Goal: Task Accomplishment & Management: Manage account settings

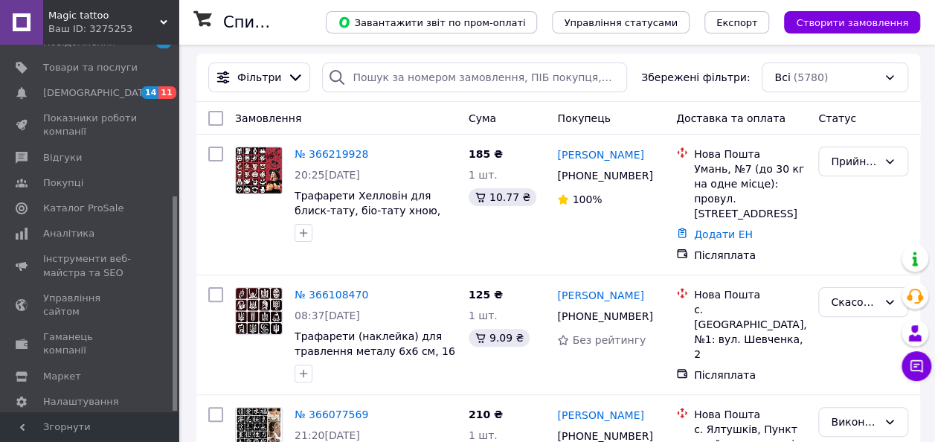
scroll to position [74, 0]
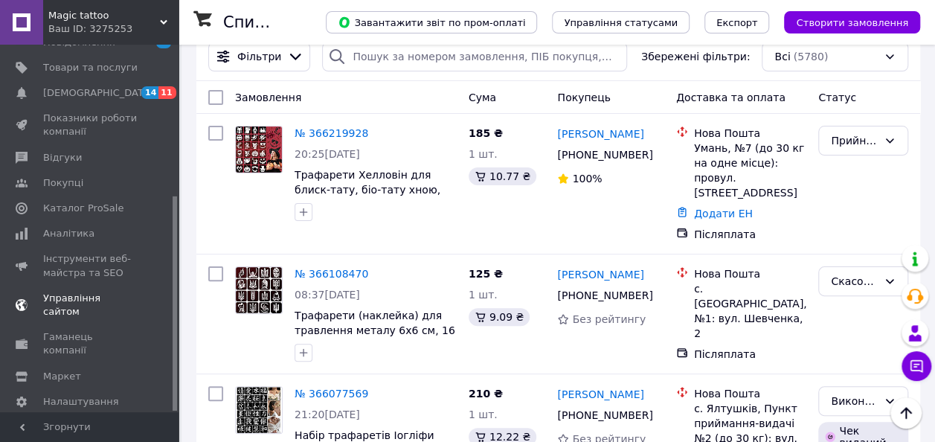
click at [82, 292] on span "Управління сайтом" at bounding box center [90, 305] width 94 height 27
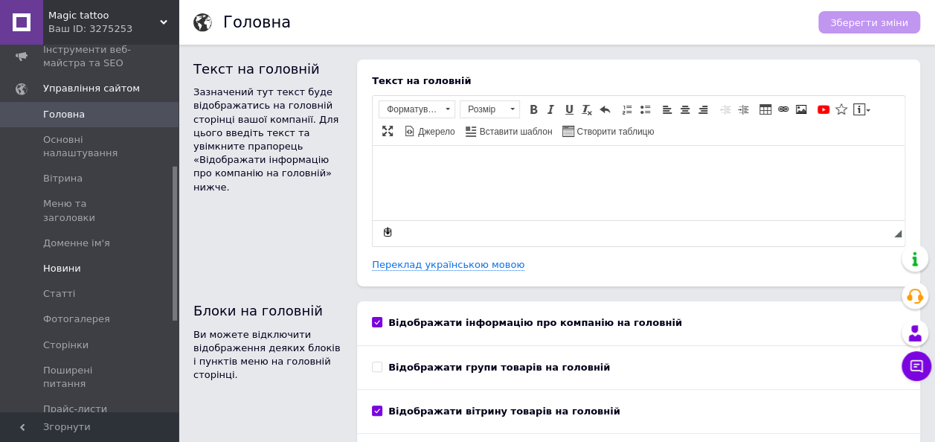
scroll to position [281, 0]
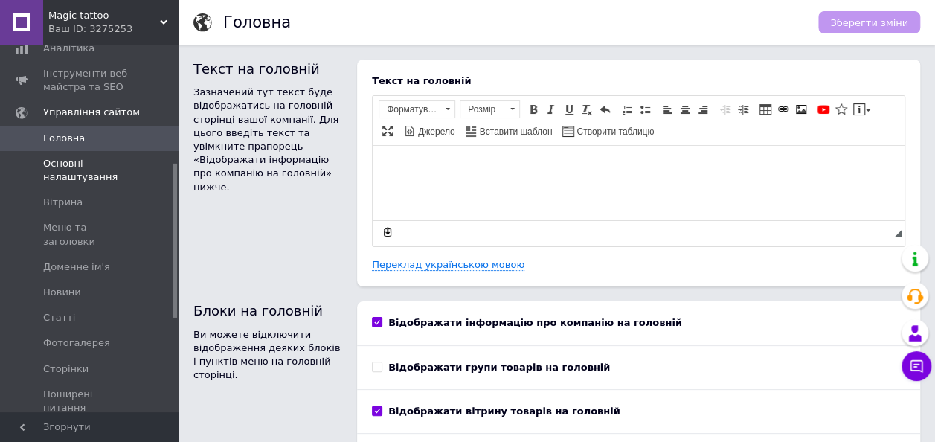
click at [86, 180] on span "Основні налаштування" at bounding box center [90, 170] width 94 height 27
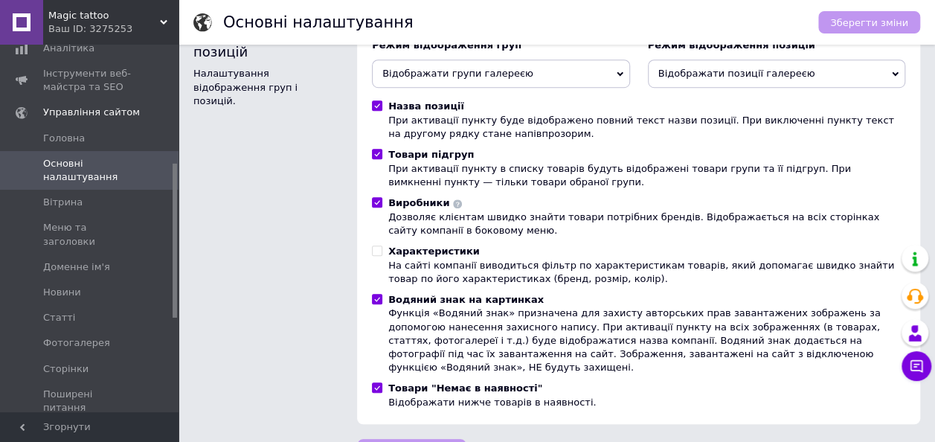
scroll to position [466, 0]
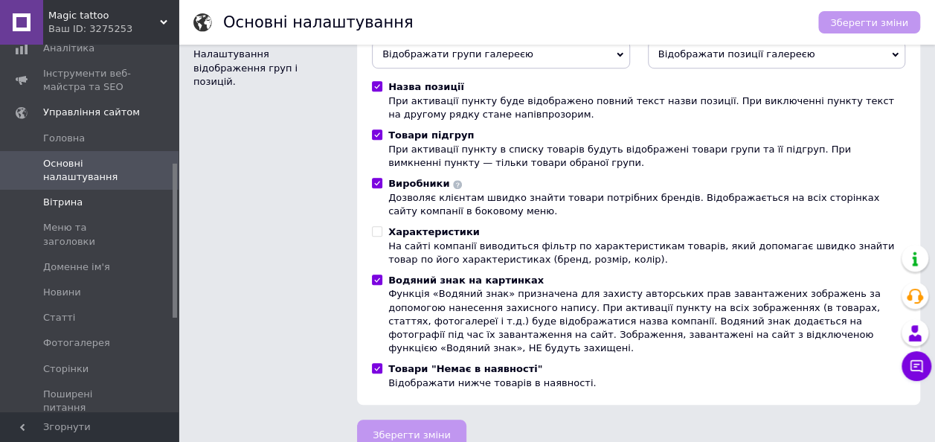
click at [53, 200] on span "Вітрина" at bounding box center [62, 202] width 39 height 13
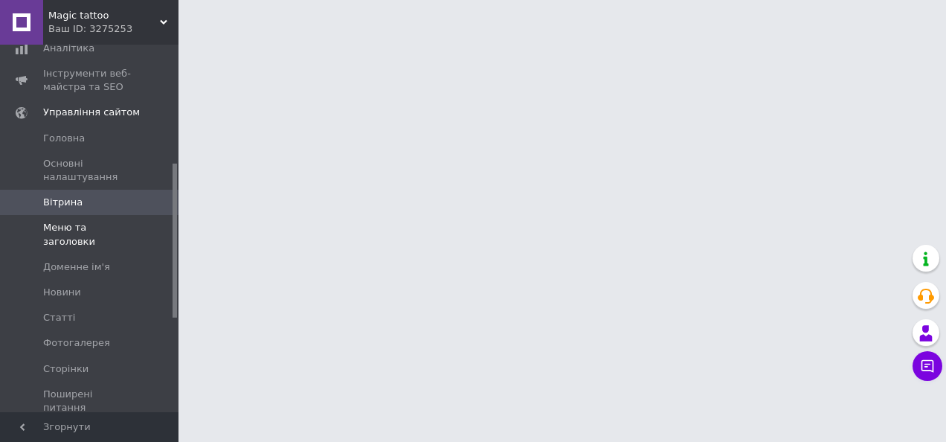
click at [63, 224] on span "Меню та заголовки" at bounding box center [90, 234] width 94 height 27
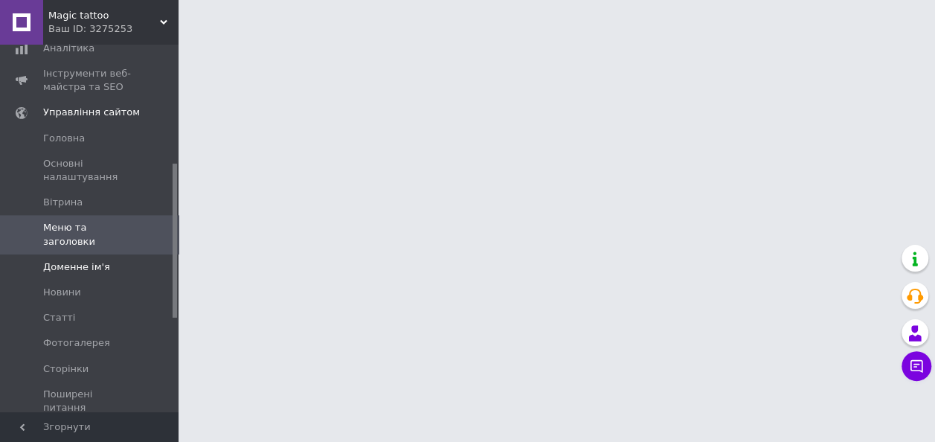
click at [57, 260] on span "Доменне ім'я" at bounding box center [76, 266] width 67 height 13
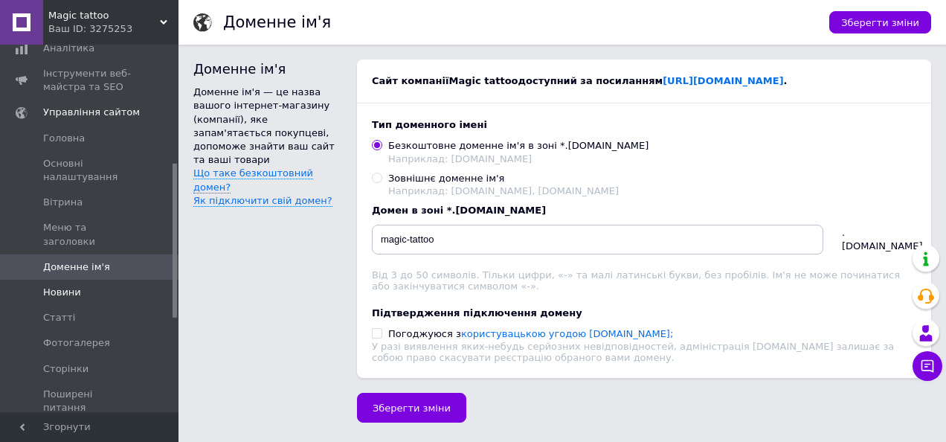
click at [106, 280] on link "Новини" at bounding box center [91, 292] width 183 height 25
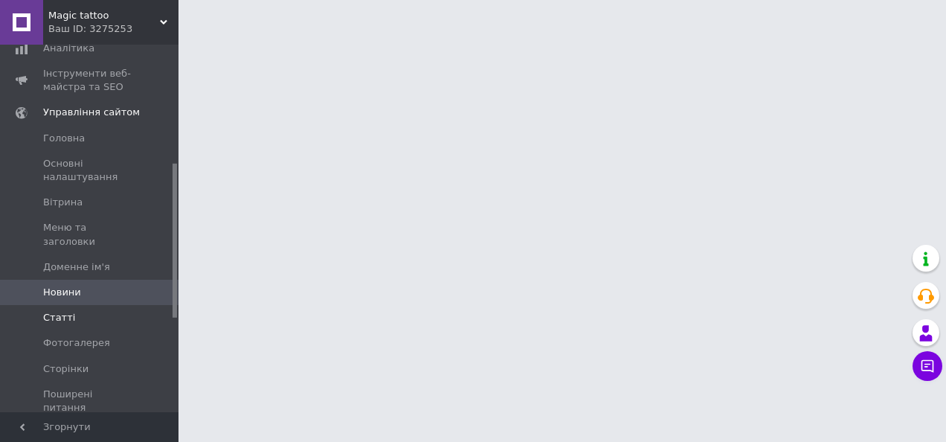
click at [59, 311] on span "Статті" at bounding box center [59, 317] width 32 height 13
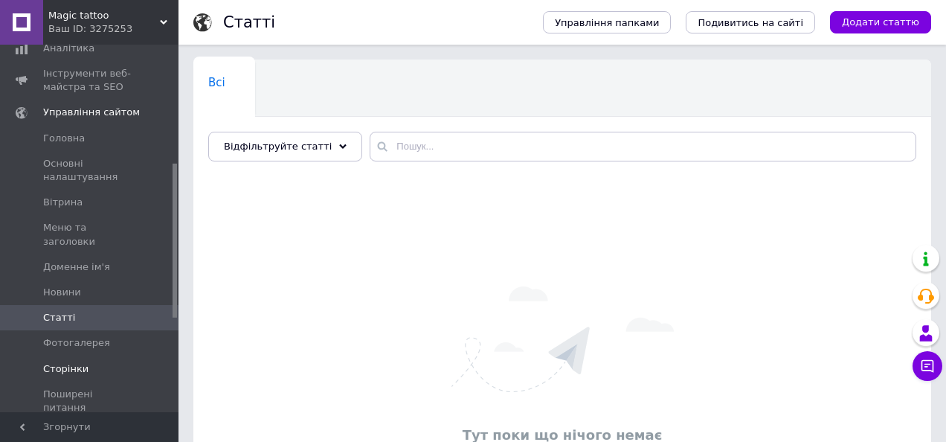
click at [56, 362] on span "Сторінки" at bounding box center [65, 368] width 45 height 13
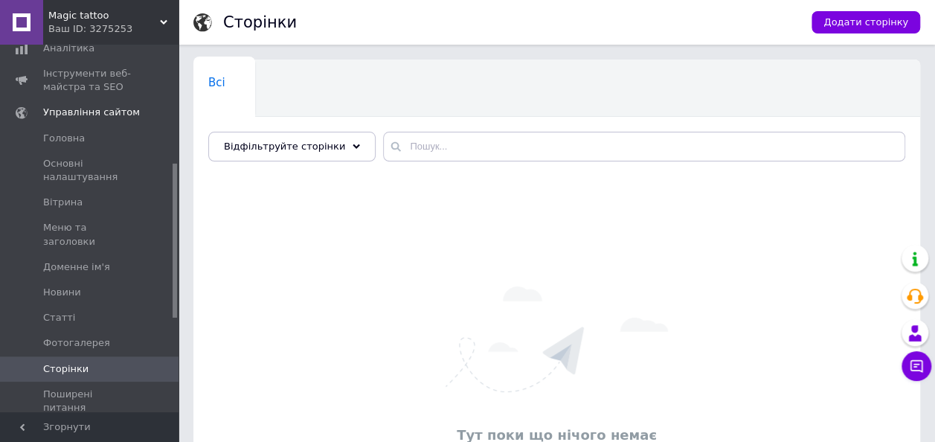
drag, startPoint x: 64, startPoint y: 380, endPoint x: 80, endPoint y: 361, distance: 24.8
click at [65, 388] on span "Поширені питання" at bounding box center [90, 401] width 94 height 27
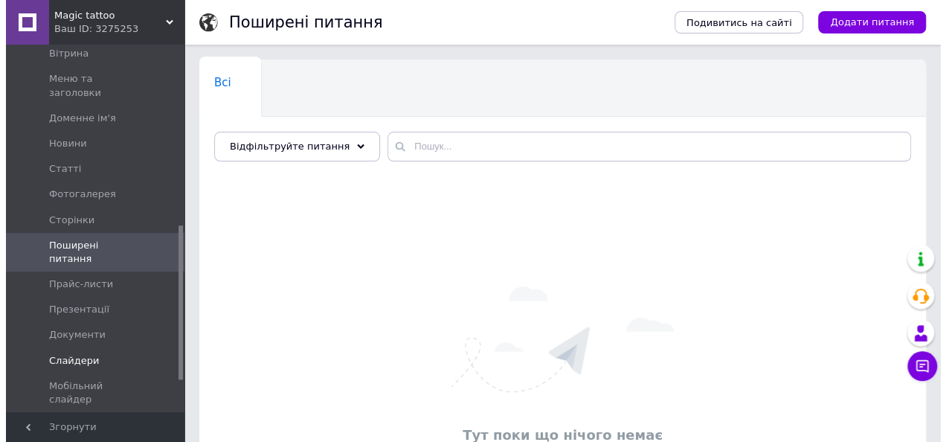
scroll to position [504, 0]
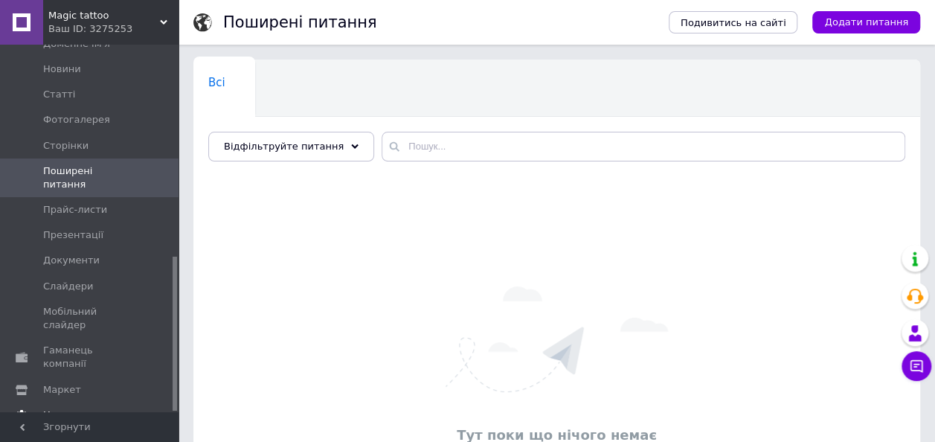
click at [71, 408] on span "Налаштування" at bounding box center [81, 414] width 76 height 13
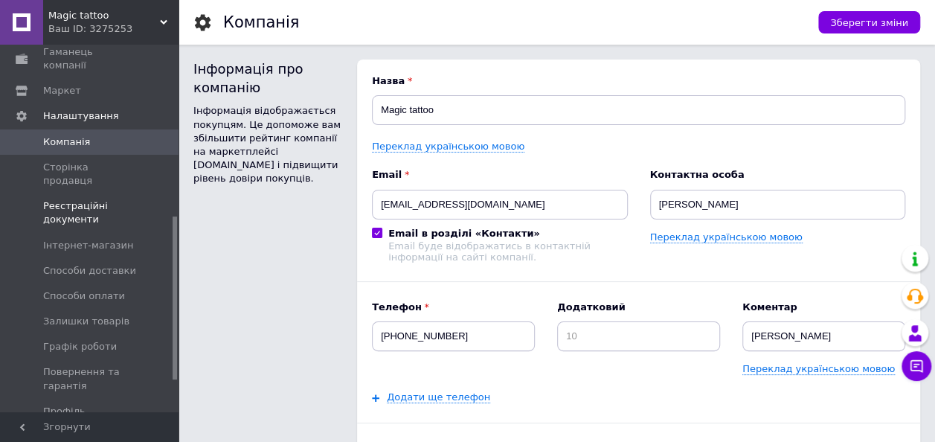
scroll to position [455, 0]
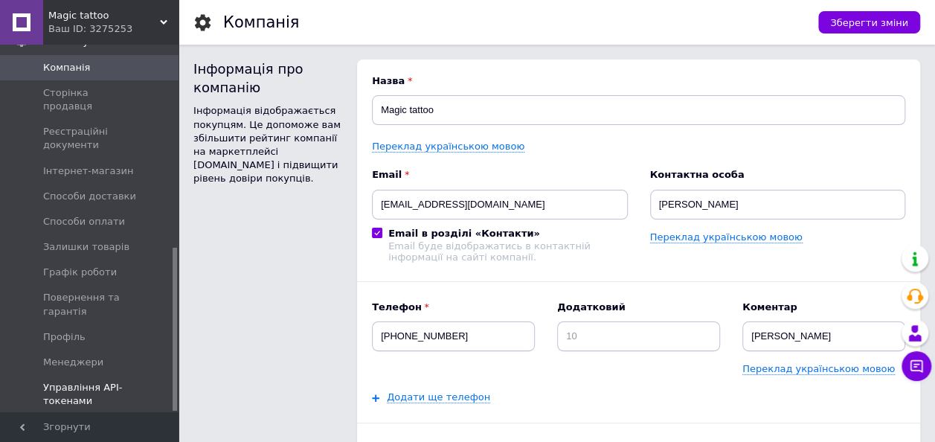
click at [103, 381] on span "Управління API-токенами" at bounding box center [90, 394] width 94 height 27
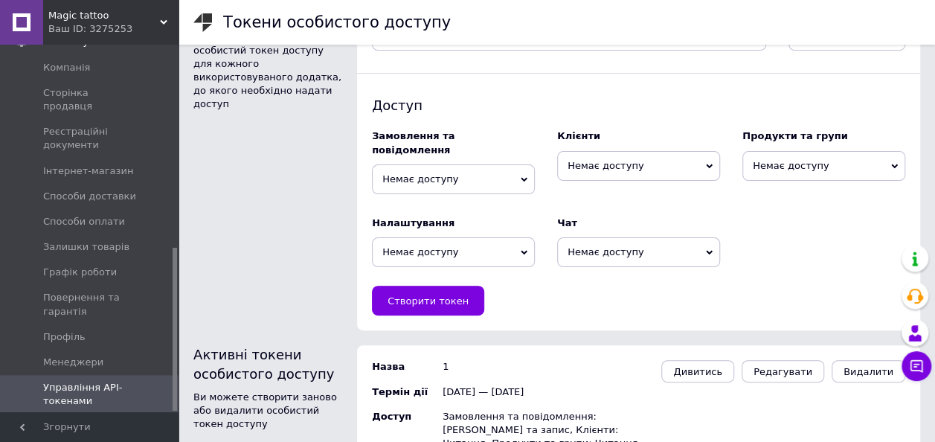
scroll to position [109, 0]
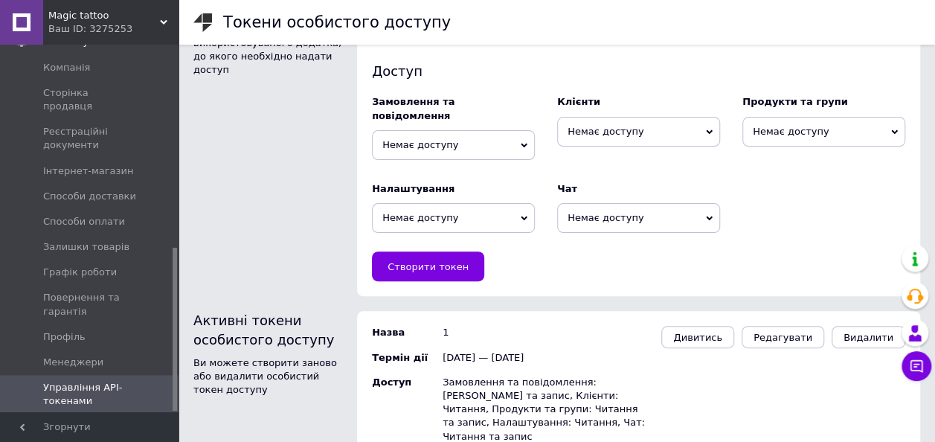
click at [521, 142] on icon at bounding box center [524, 145] width 7 height 7
click at [488, 183] on li "Читання та запис" at bounding box center [453, 193] width 163 height 21
click at [653, 134] on span "Немає доступу" at bounding box center [638, 132] width 163 height 30
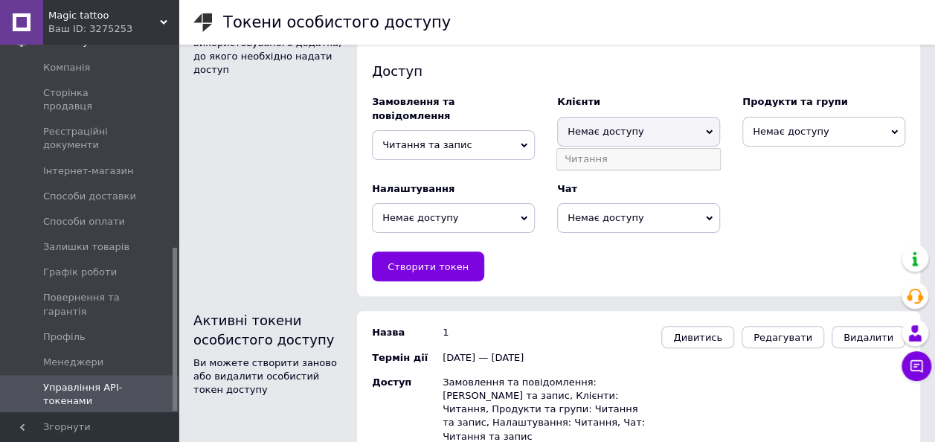
click at [622, 157] on li "Читання" at bounding box center [638, 159] width 163 height 21
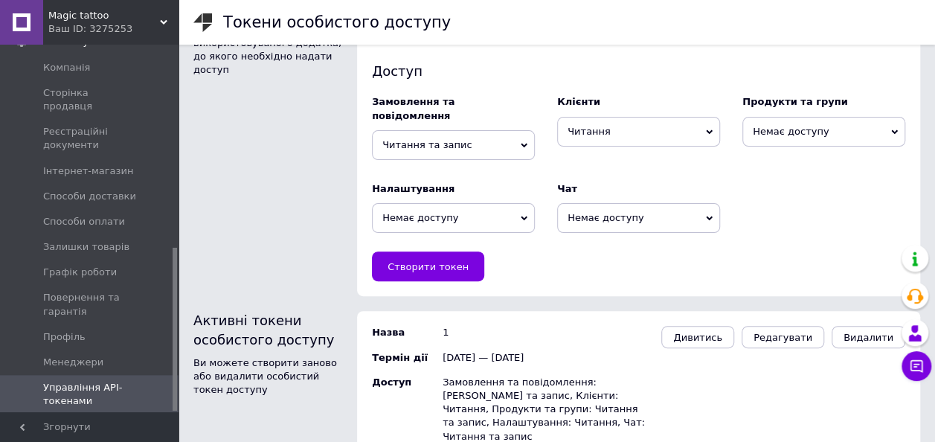
click at [499, 207] on span "Немає доступу" at bounding box center [453, 218] width 163 height 30
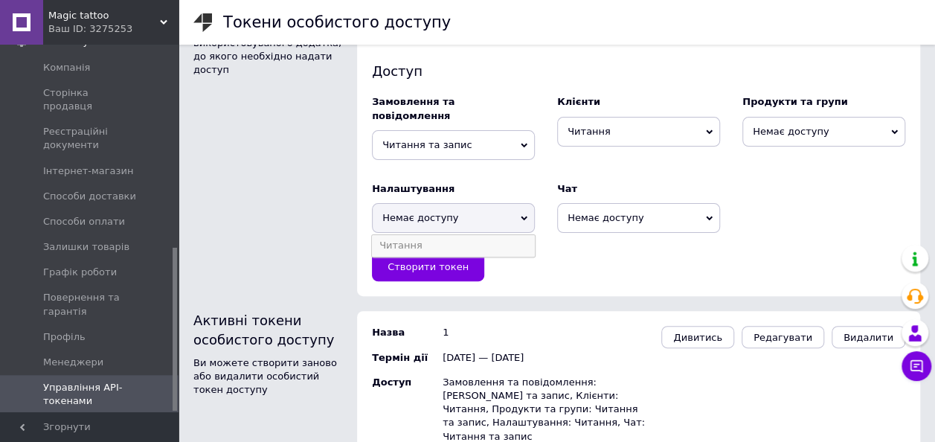
click at [473, 235] on li "Читання" at bounding box center [453, 245] width 163 height 21
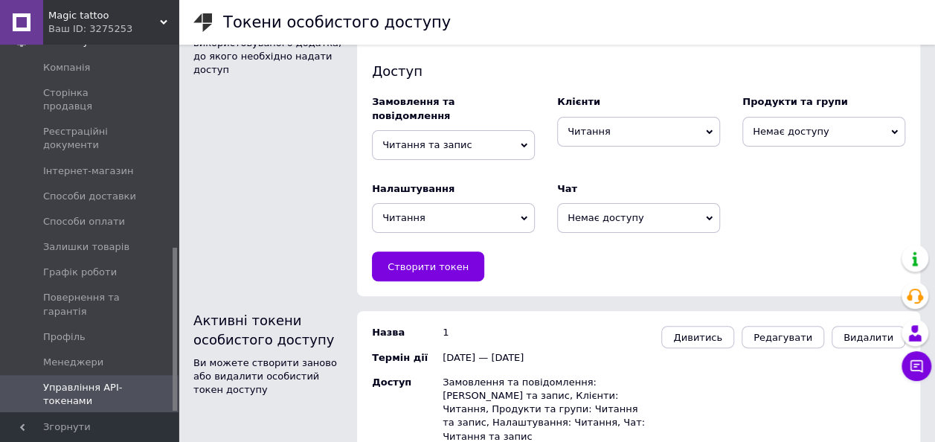
click at [632, 182] on div "Чат" at bounding box center [638, 188] width 163 height 13
click at [632, 203] on span "Немає доступу" at bounding box center [638, 218] width 163 height 30
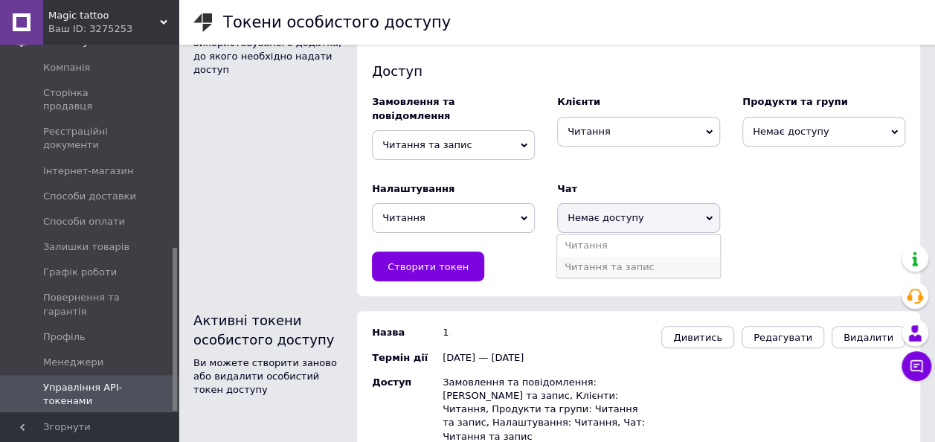
click at [632, 257] on li "Читання та запис" at bounding box center [638, 267] width 163 height 21
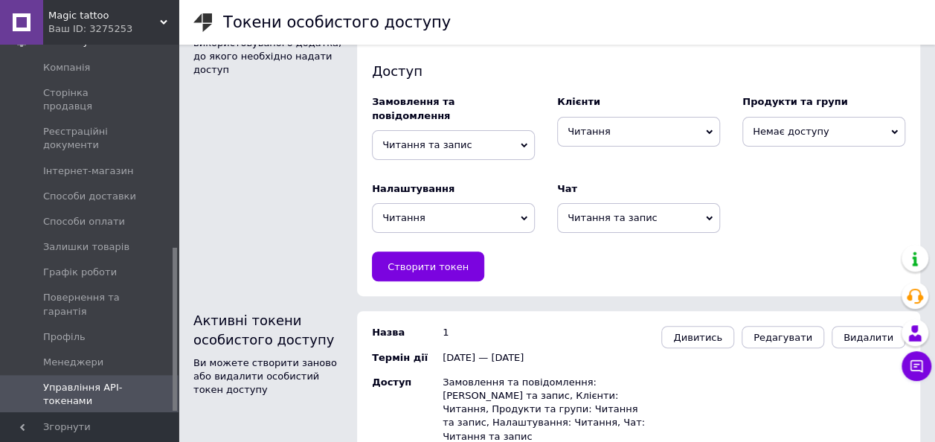
click at [819, 134] on span "Немає доступу" at bounding box center [823, 132] width 163 height 30
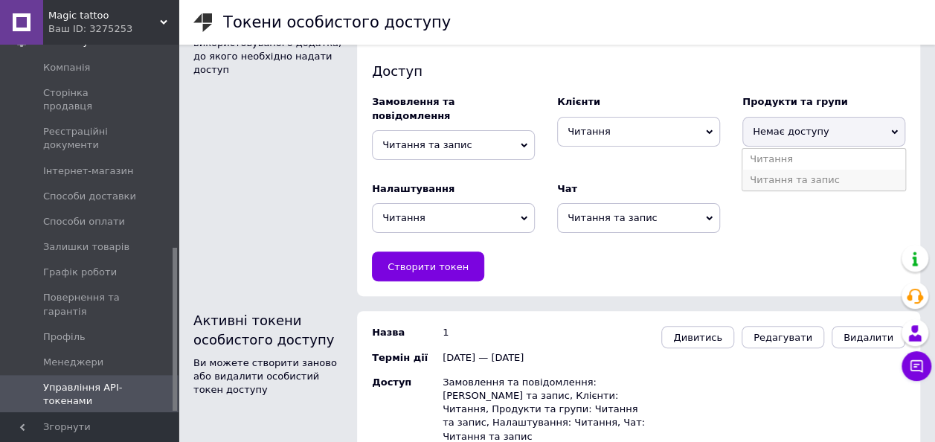
click at [796, 174] on li "Читання та запис" at bounding box center [823, 180] width 163 height 21
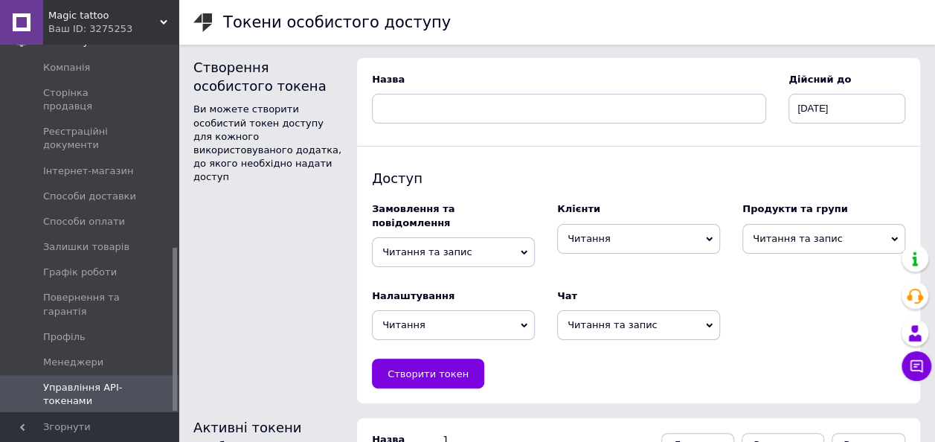
scroll to position [0, 0]
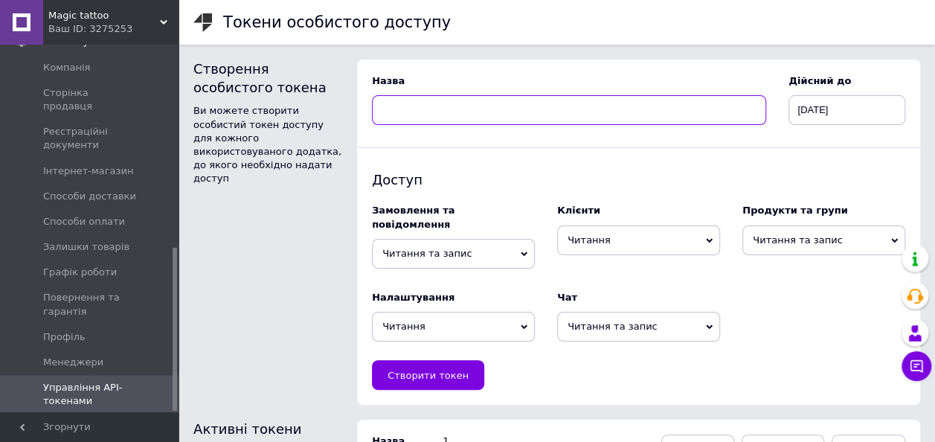
click at [436, 103] on input at bounding box center [569, 110] width 394 height 30
type input "2"
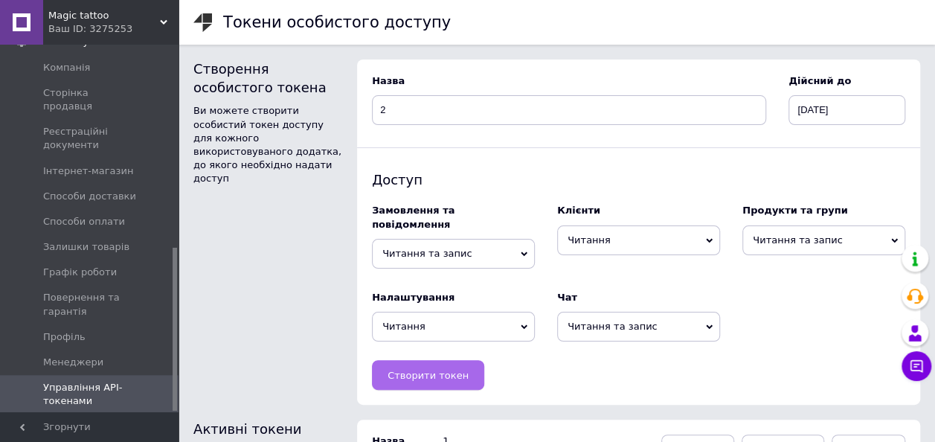
click at [443, 370] on span "Створити токен" at bounding box center [428, 375] width 81 height 11
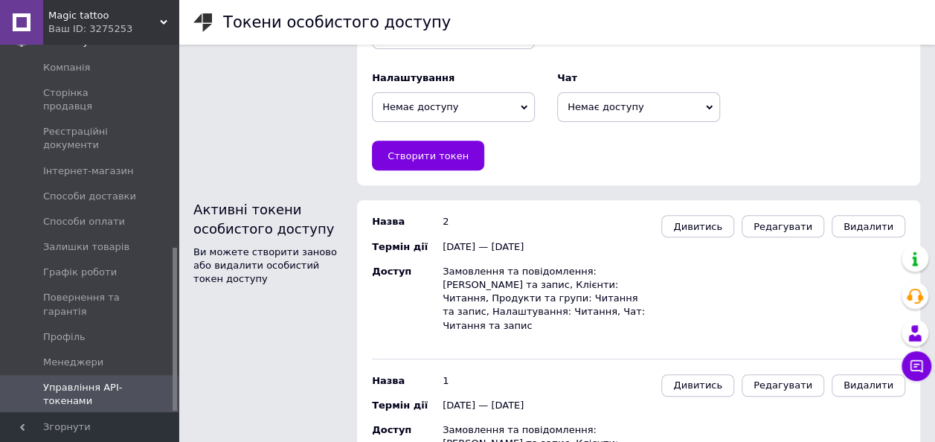
scroll to position [240, 0]
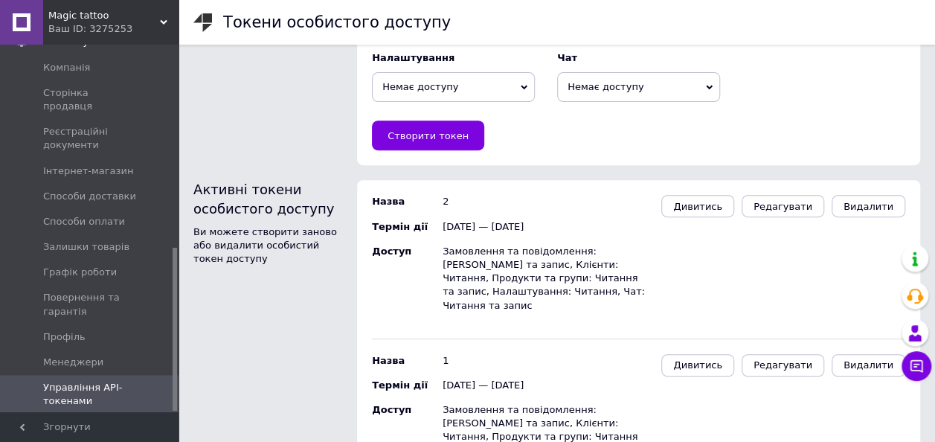
click at [435, 256] on div "2 [DATE] — [DATE] Замовлення та повідомлення: Читання та запис, Клієнти: Читанн…" at bounding box center [544, 258] width 219 height 143
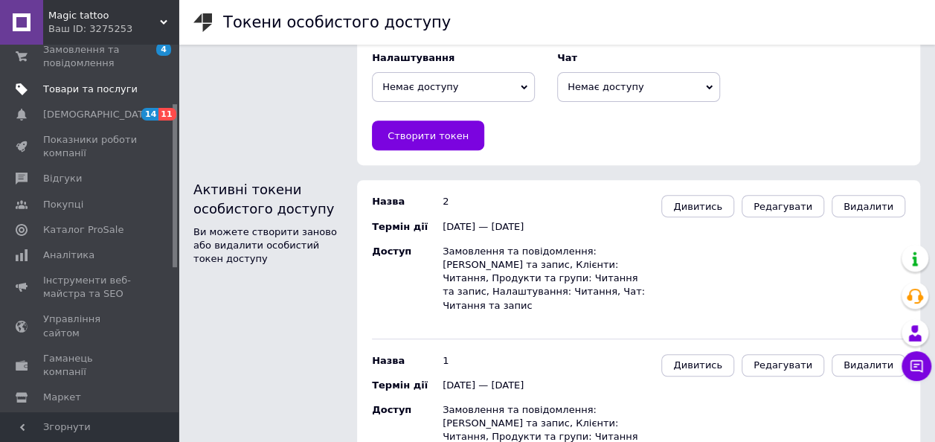
scroll to position [0, 0]
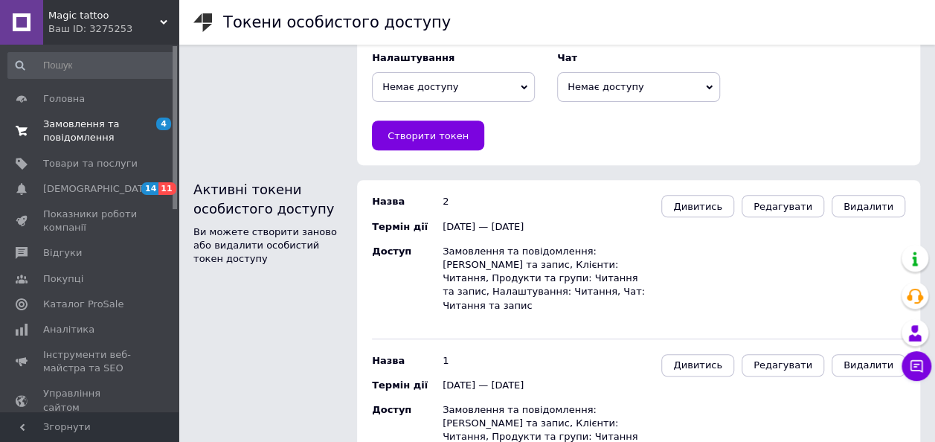
click at [104, 122] on span "Замовлення та повідомлення" at bounding box center [90, 131] width 94 height 27
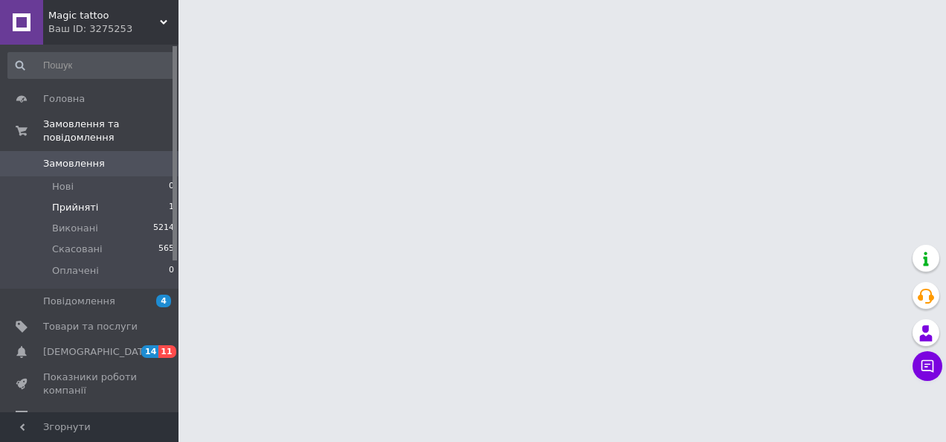
click at [91, 201] on span "Прийняті" at bounding box center [75, 207] width 46 height 13
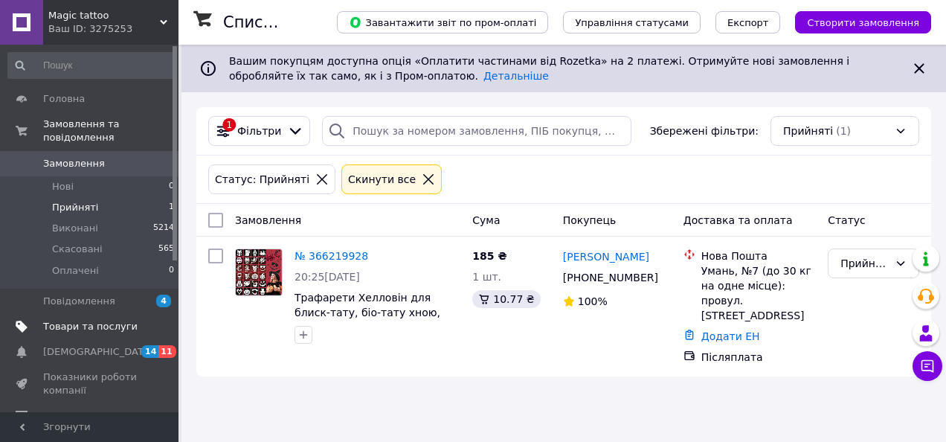
click at [80, 320] on span "Товари та послуги" at bounding box center [90, 326] width 94 height 13
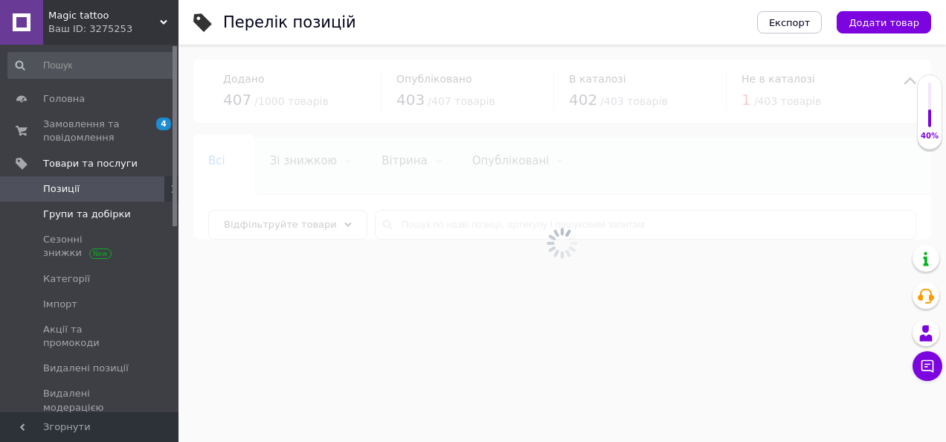
click at [97, 214] on span "Групи та добірки" at bounding box center [87, 214] width 88 height 13
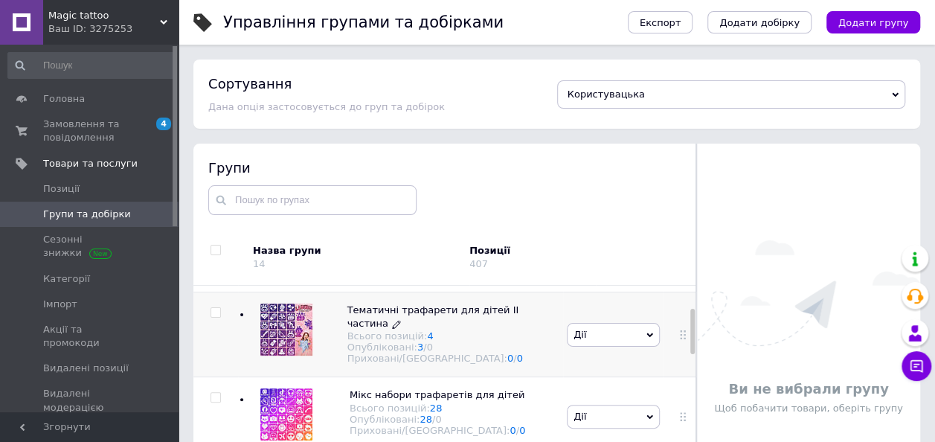
scroll to position [74, 0]
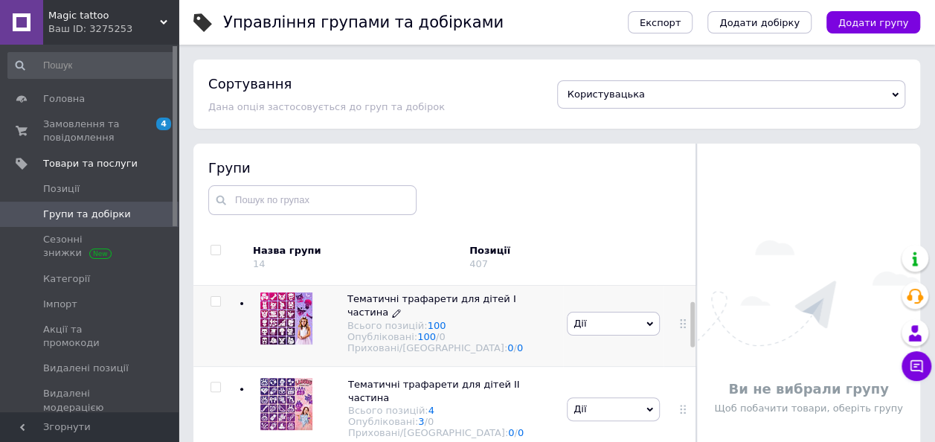
click at [399, 296] on div "Тематичні трафарети для дітей I частина Всього позицій: 100 Опубліковані: 100 /…" at bounding box center [400, 324] width 325 height 86
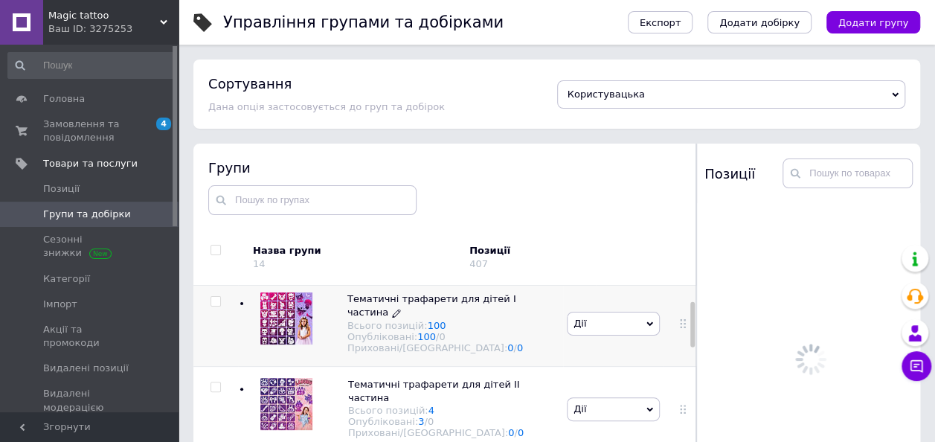
click at [402, 304] on span "Тематичні трафарети для дітей I частина" at bounding box center [431, 305] width 169 height 25
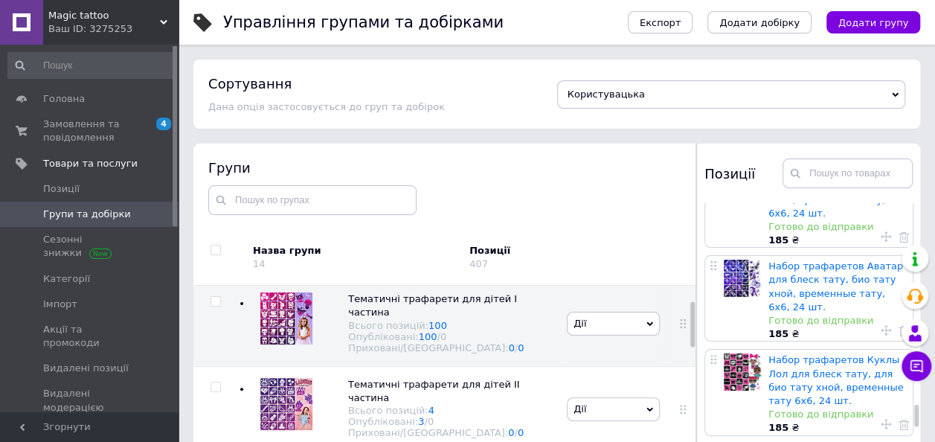
scroll to position [5802, 0]
